Goal: Find specific page/section: Find specific page/section

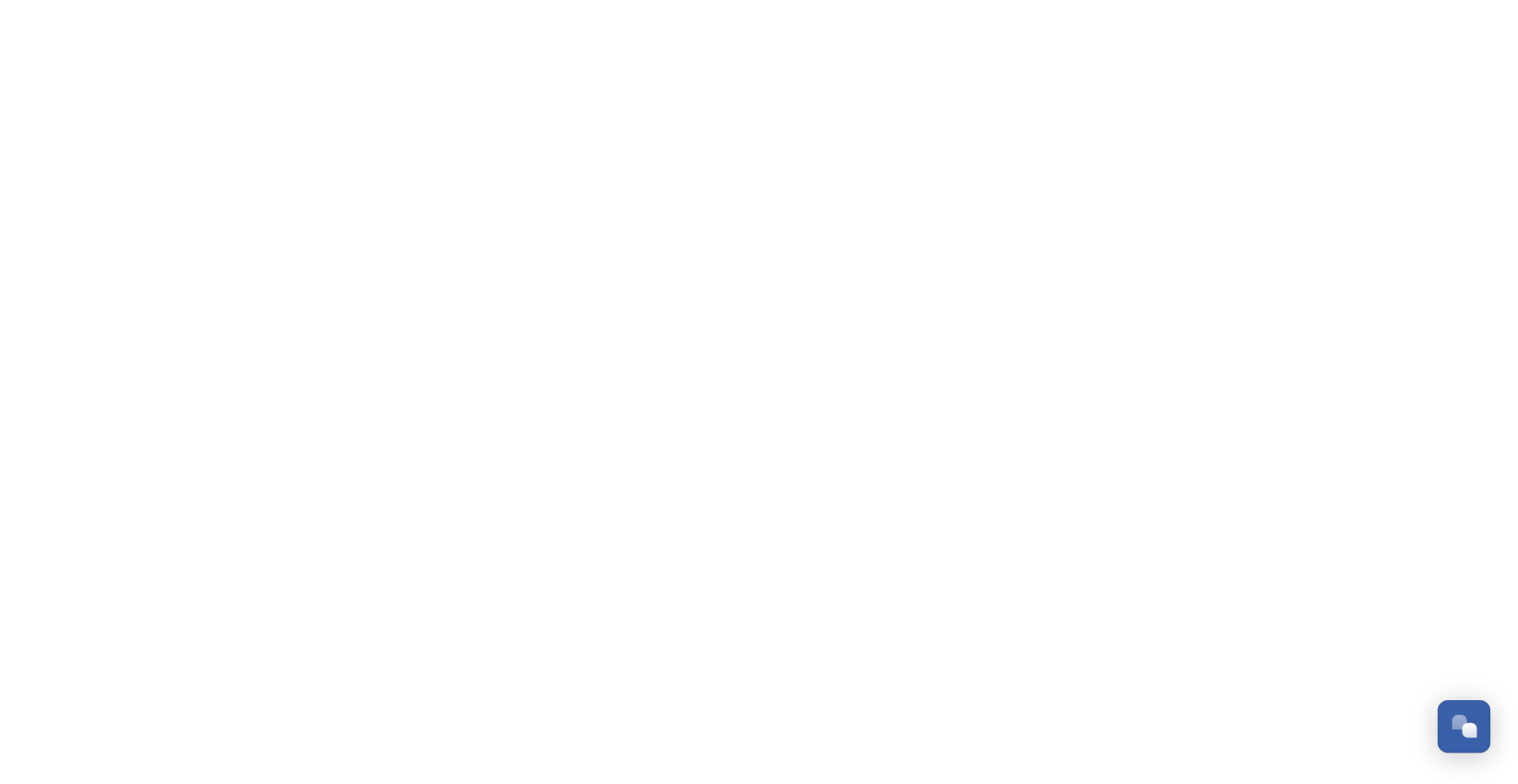
scroll to position [3189, 0]
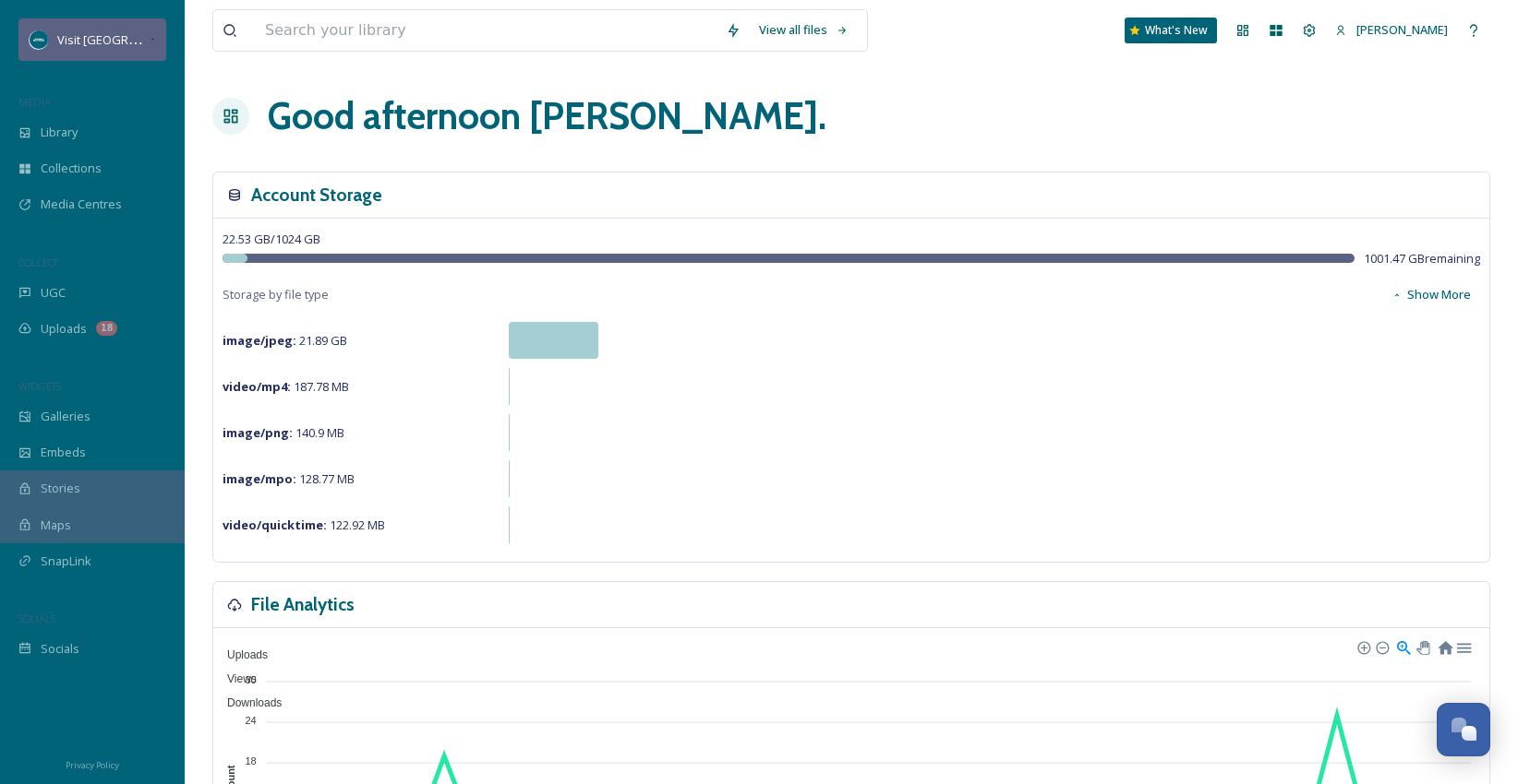
click at [85, 44] on span "Visit [GEOGRAPHIC_DATA][US_STATE]" at bounding box center [160, 39] width 206 height 18
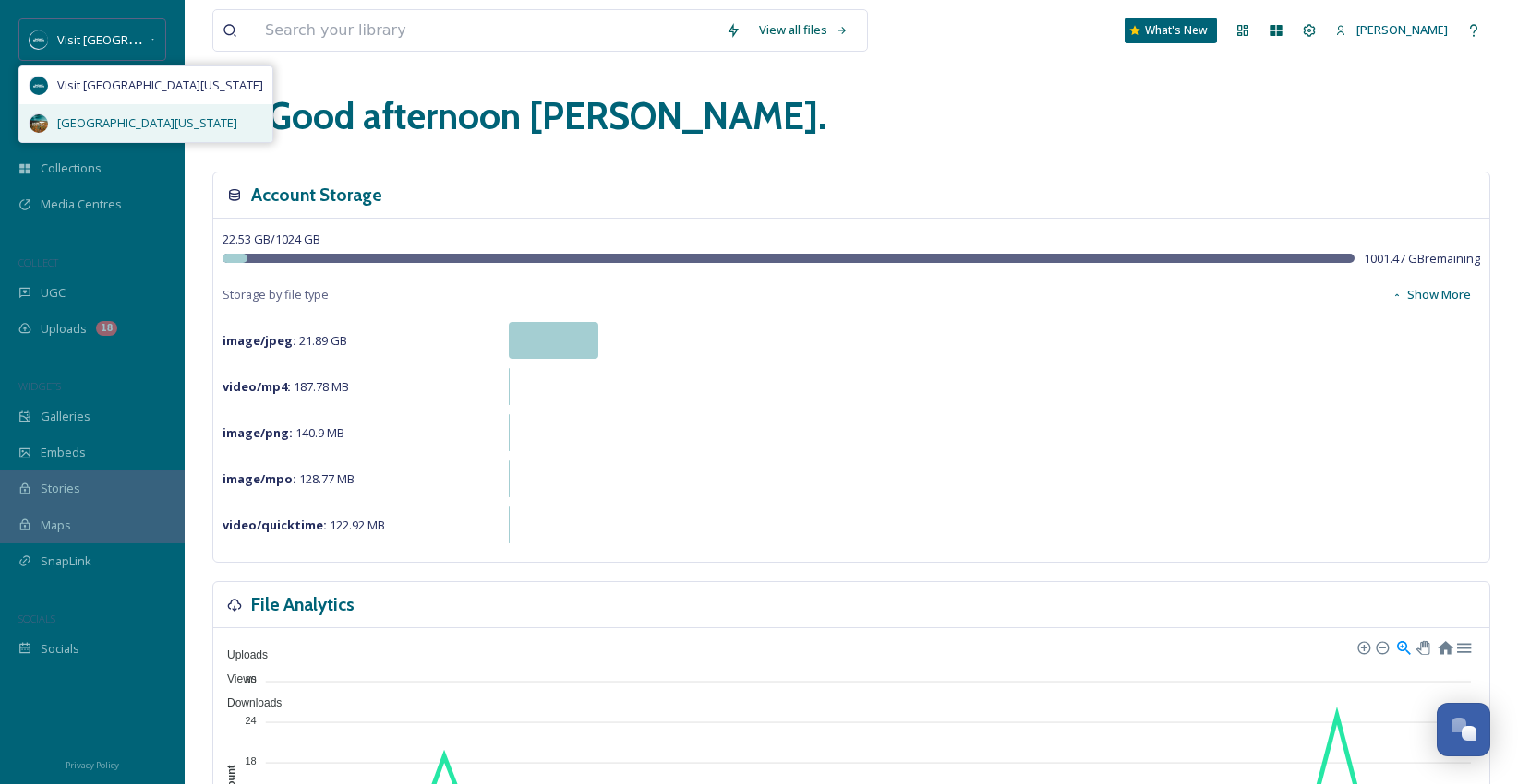
click at [140, 130] on span "[GEOGRAPHIC_DATA][US_STATE]" at bounding box center [147, 122] width 180 height 18
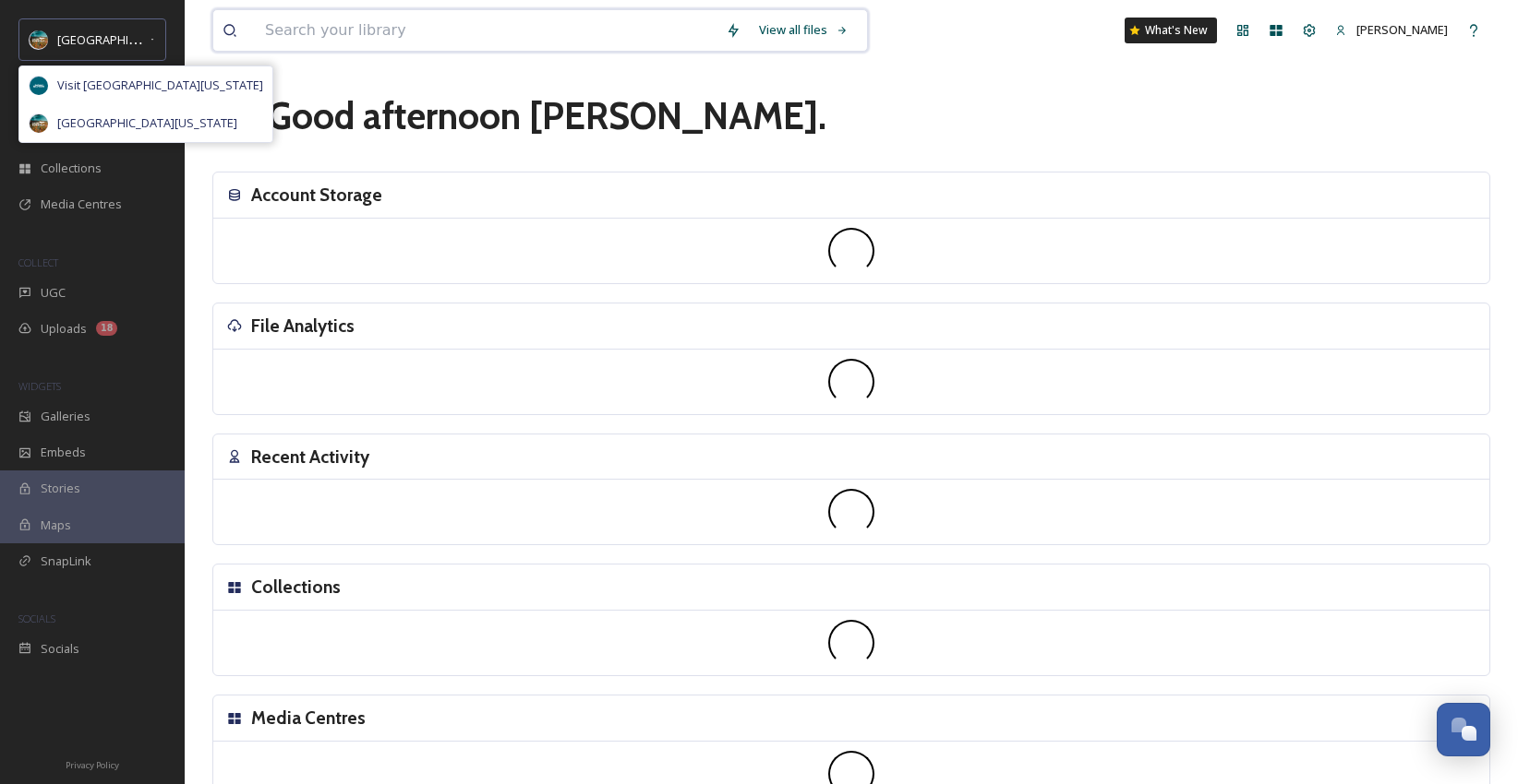
click at [373, 21] on input at bounding box center [486, 30] width 461 height 41
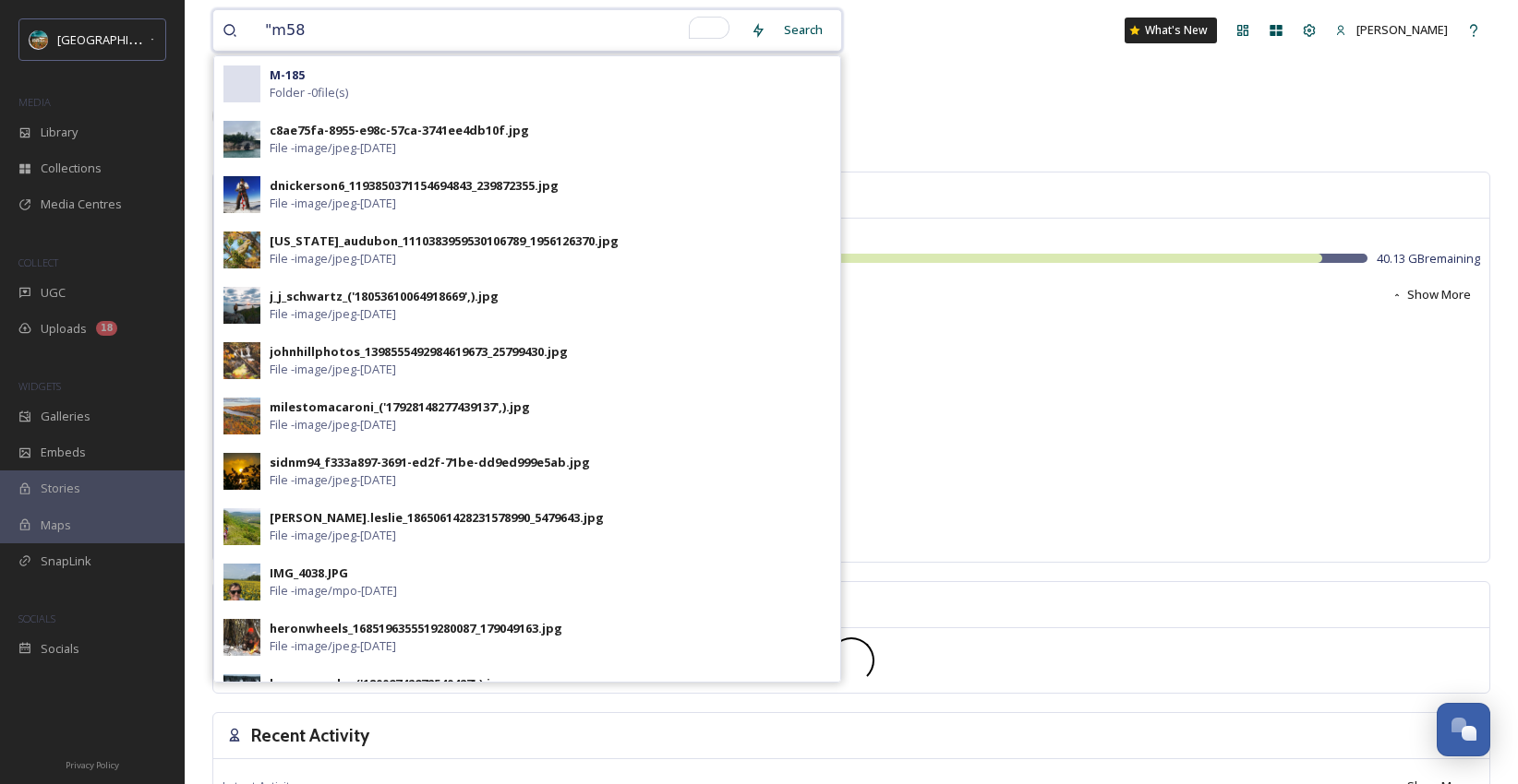
type input ""m58""
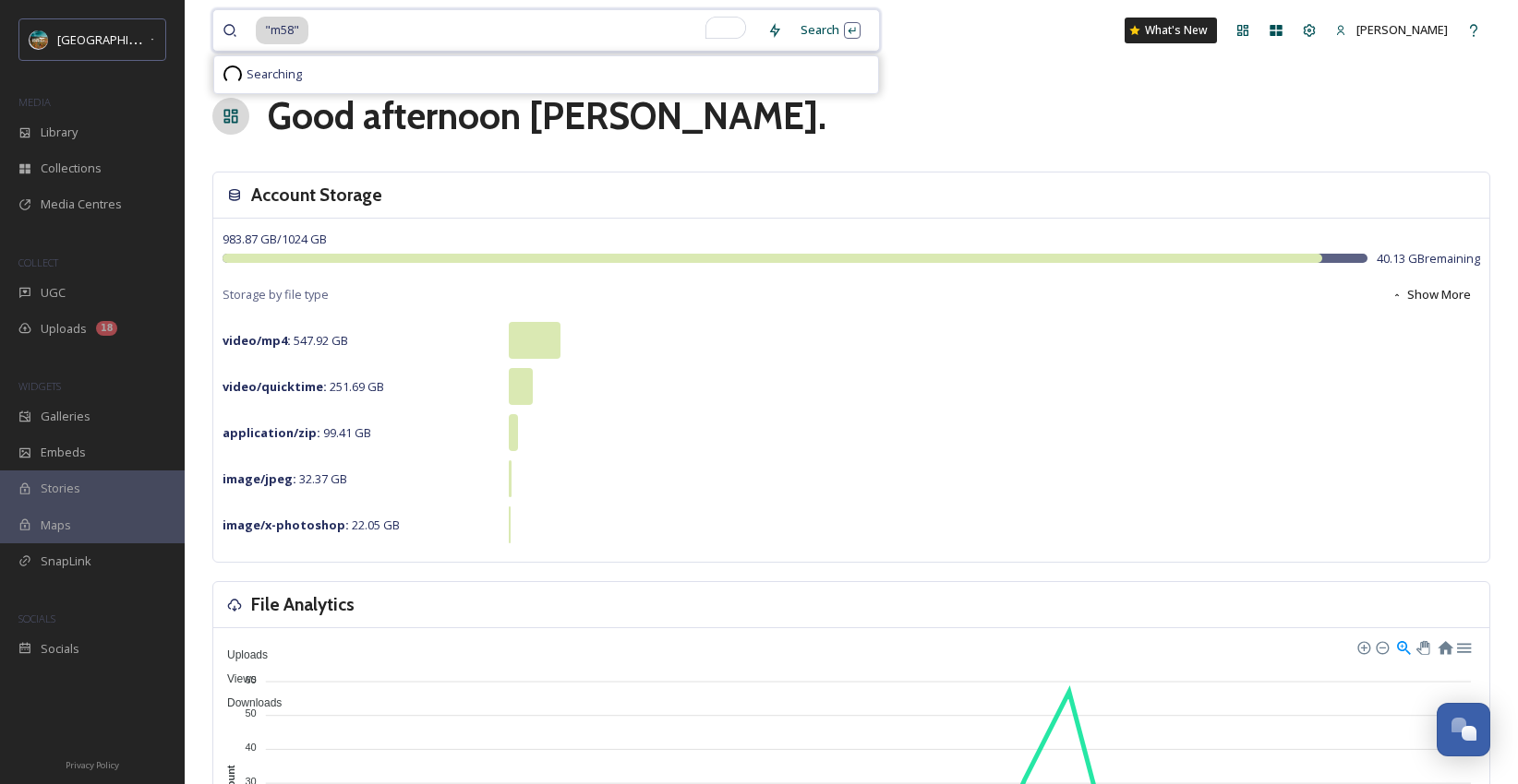
click at [278, 30] on span ""m58"" at bounding box center [282, 30] width 53 height 26
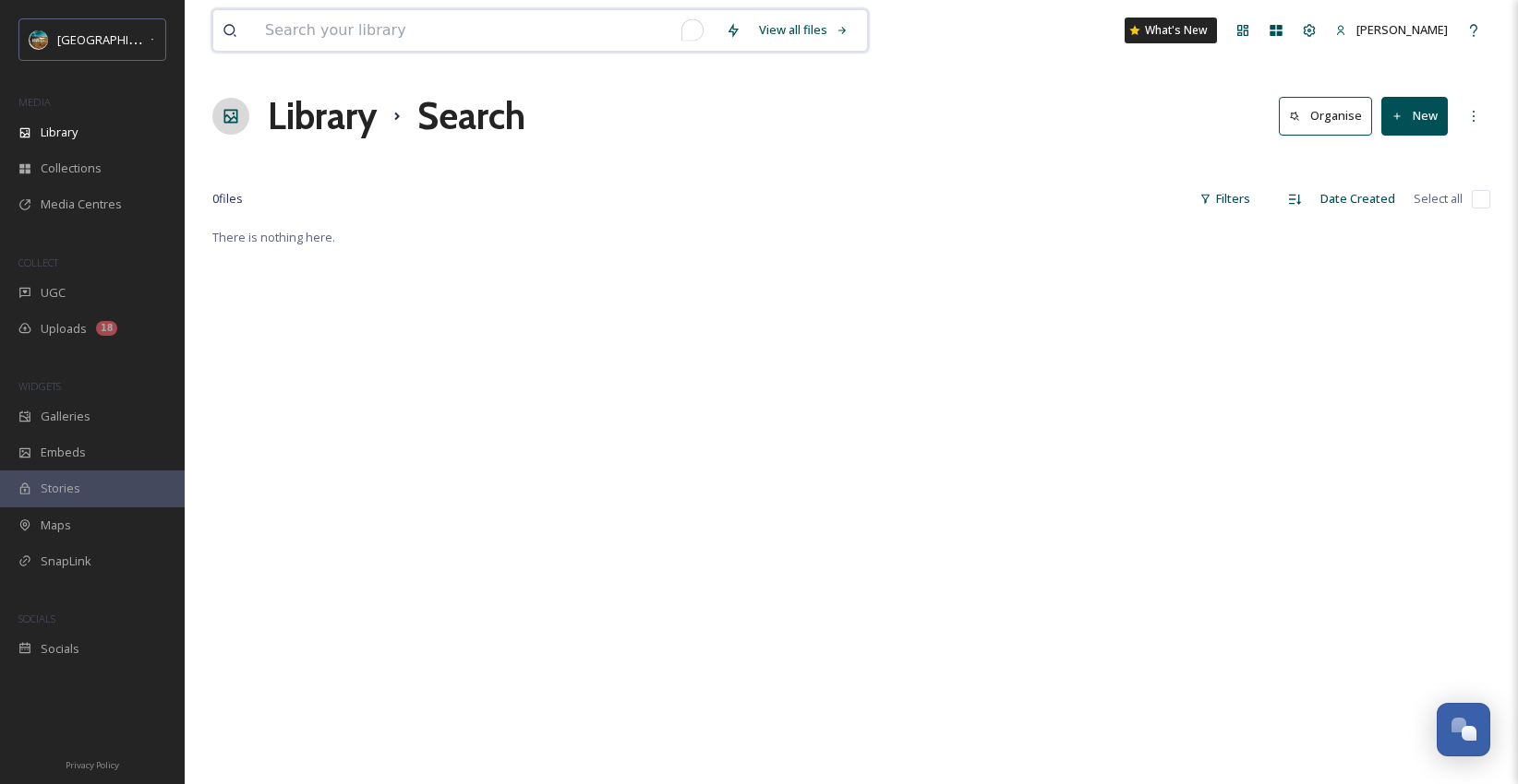
click at [266, 31] on input "To enrich screen reader interactions, please activate Accessibility in Grammarl…" at bounding box center [486, 30] width 461 height 41
type input ""MI-58"
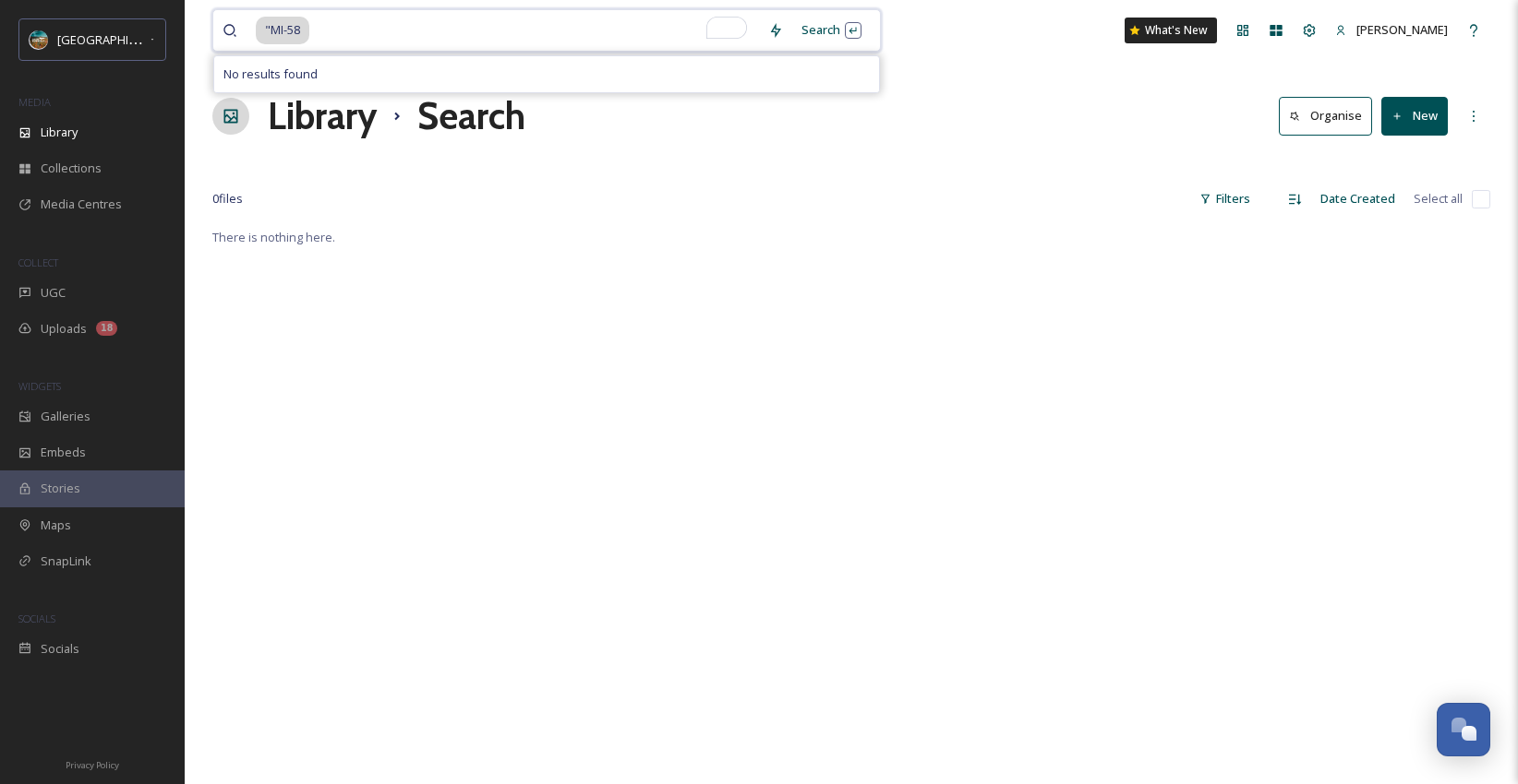
click at [299, 30] on span ""MI-58" at bounding box center [282, 30] width 54 height 26
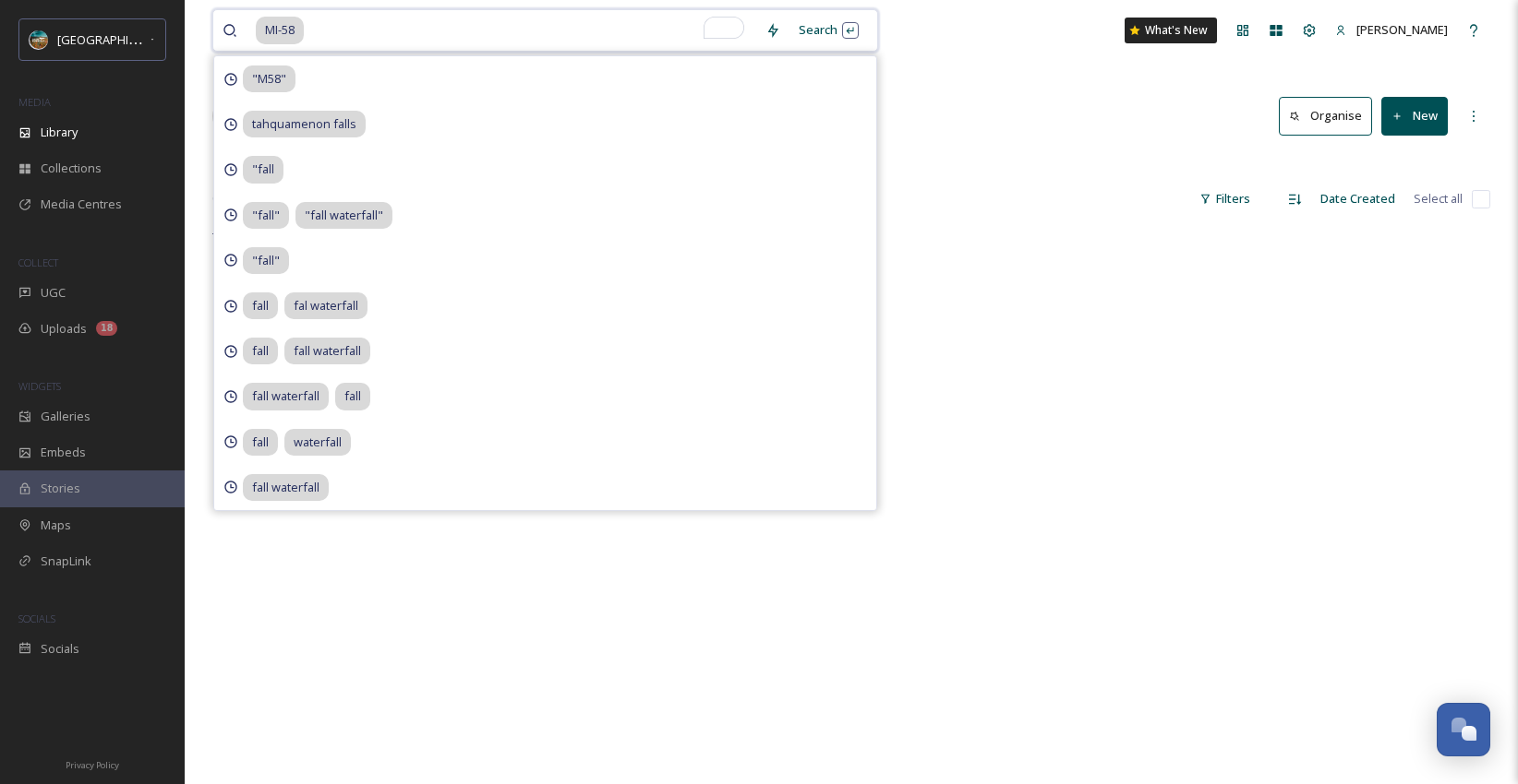
click at [558, 18] on input "To enrich screen reader interactions, please activate Accessibility in Grammarl…" at bounding box center [531, 30] width 451 height 41
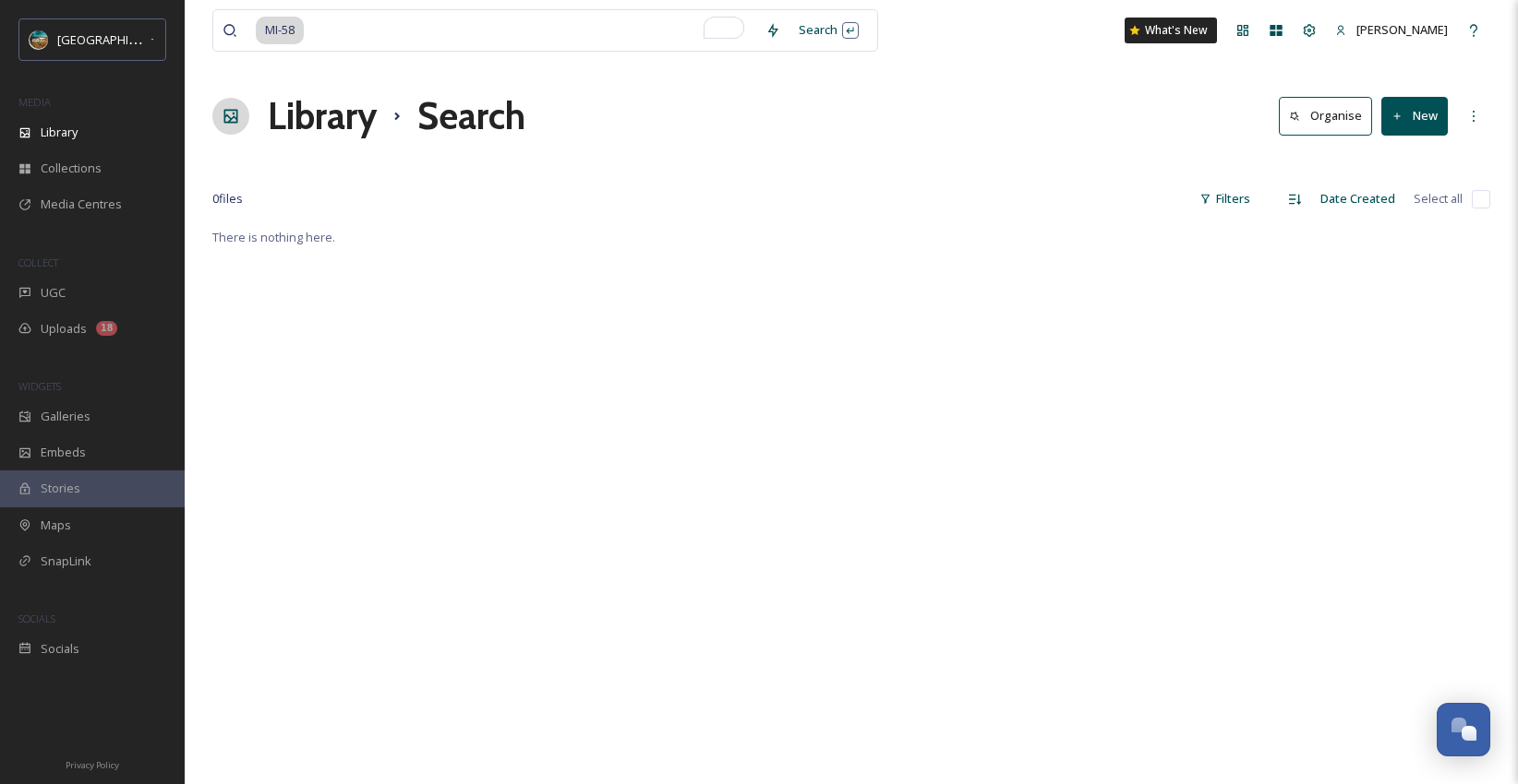
click at [1123, 88] on div "MI-58 Search What's New [PERSON_NAME] Library Search Organise New Your Selectio…" at bounding box center [851, 505] width 1333 height 1010
click at [344, 20] on input "To enrich screen reader interactions, please activate Accessibility in Grammarl…" at bounding box center [531, 30] width 451 height 41
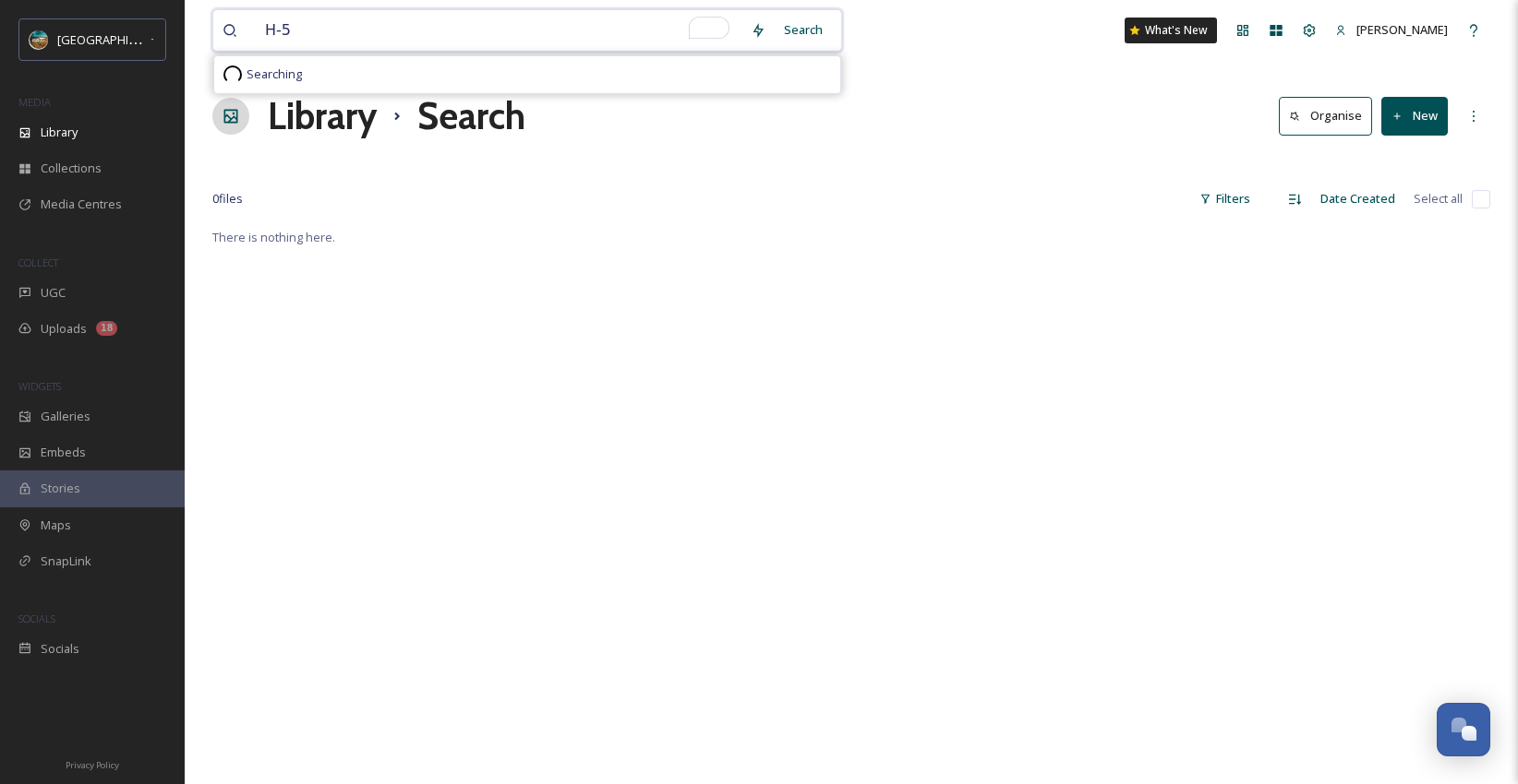
type input "H-58"
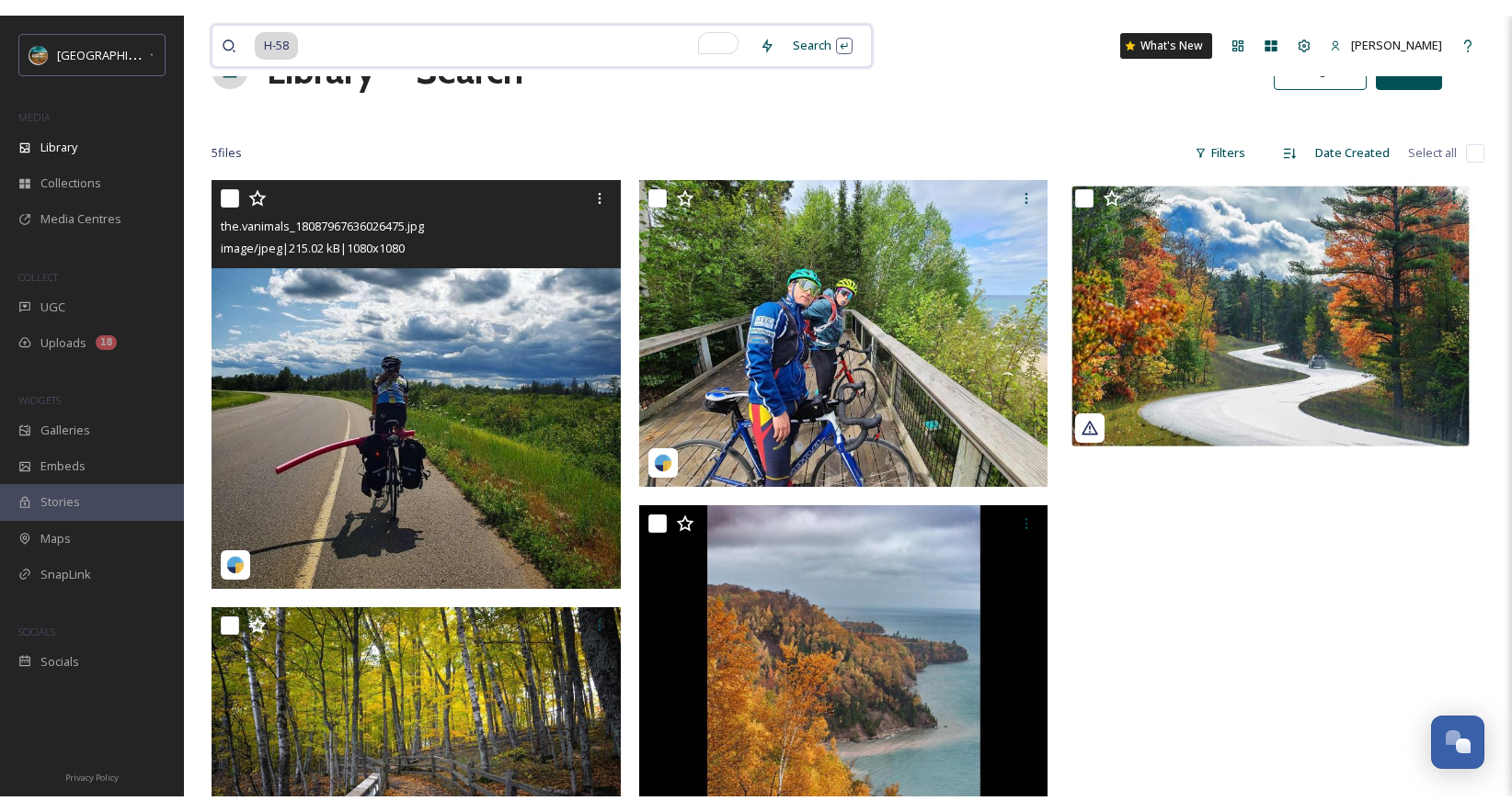
scroll to position [28, 0]
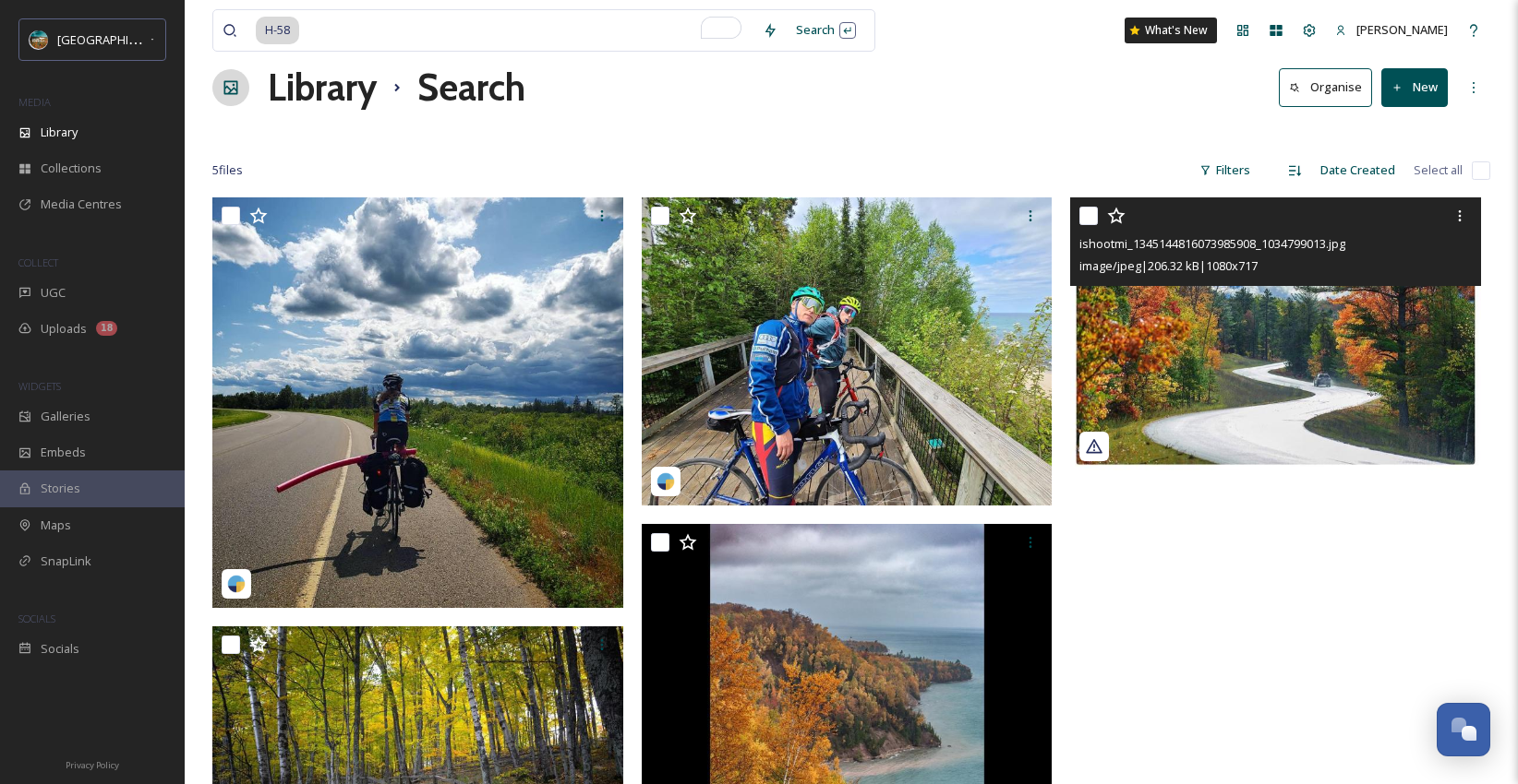
click at [1149, 365] on img at bounding box center [1276, 335] width 411 height 273
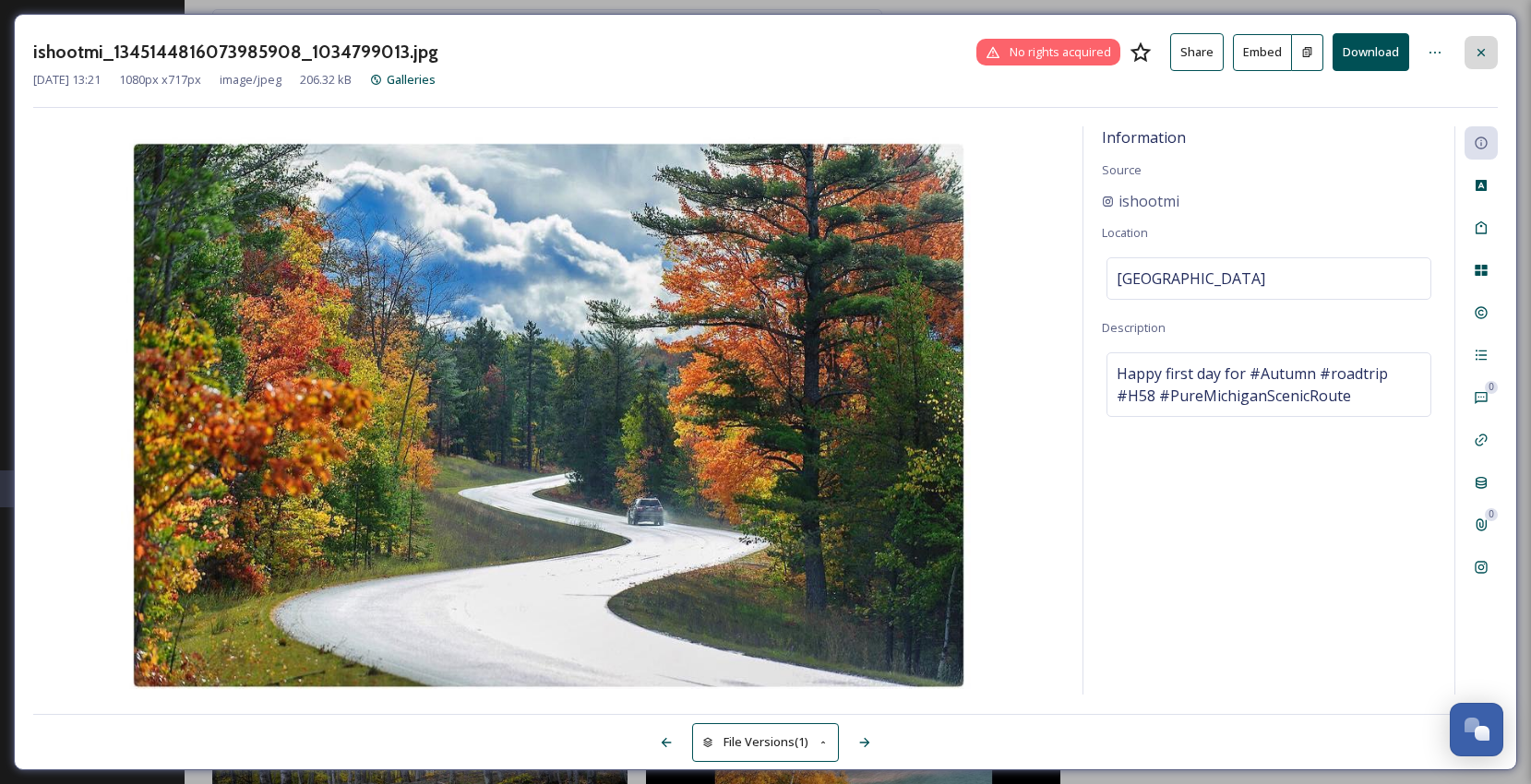
click at [1482, 49] on icon at bounding box center [1481, 52] width 8 height 8
